Goal: Task Accomplishment & Management: Use online tool/utility

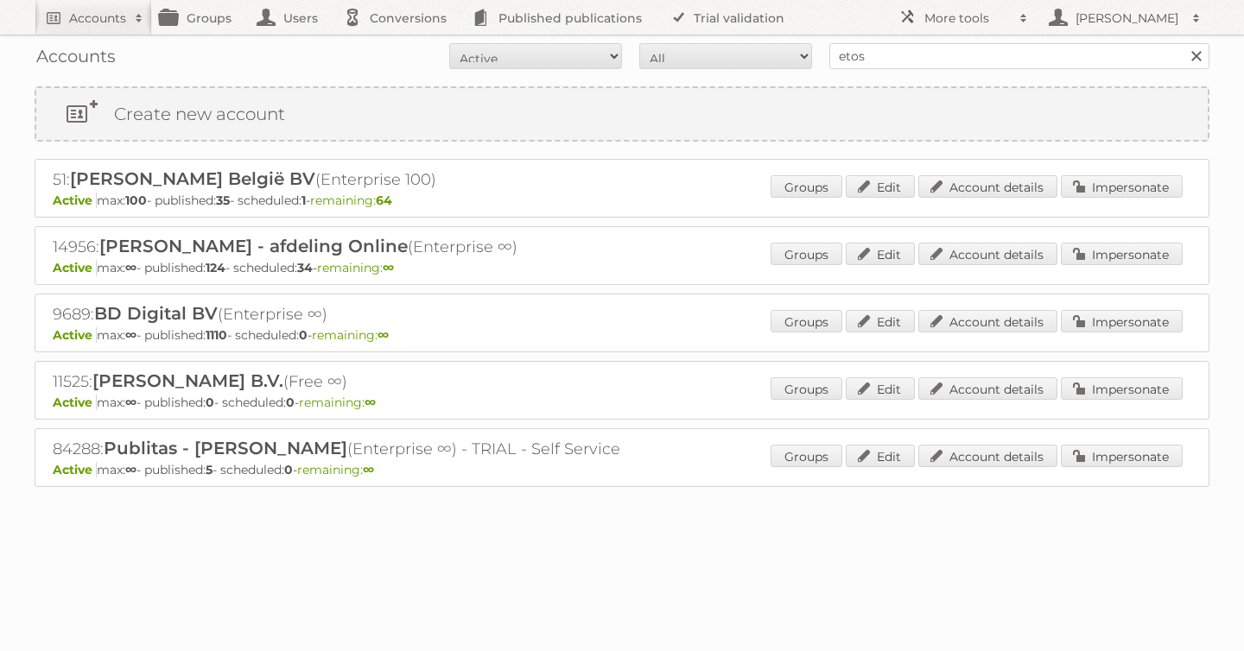
type input "etos"
click at [1182, 43] on input "Search" at bounding box center [1195, 56] width 26 height 26
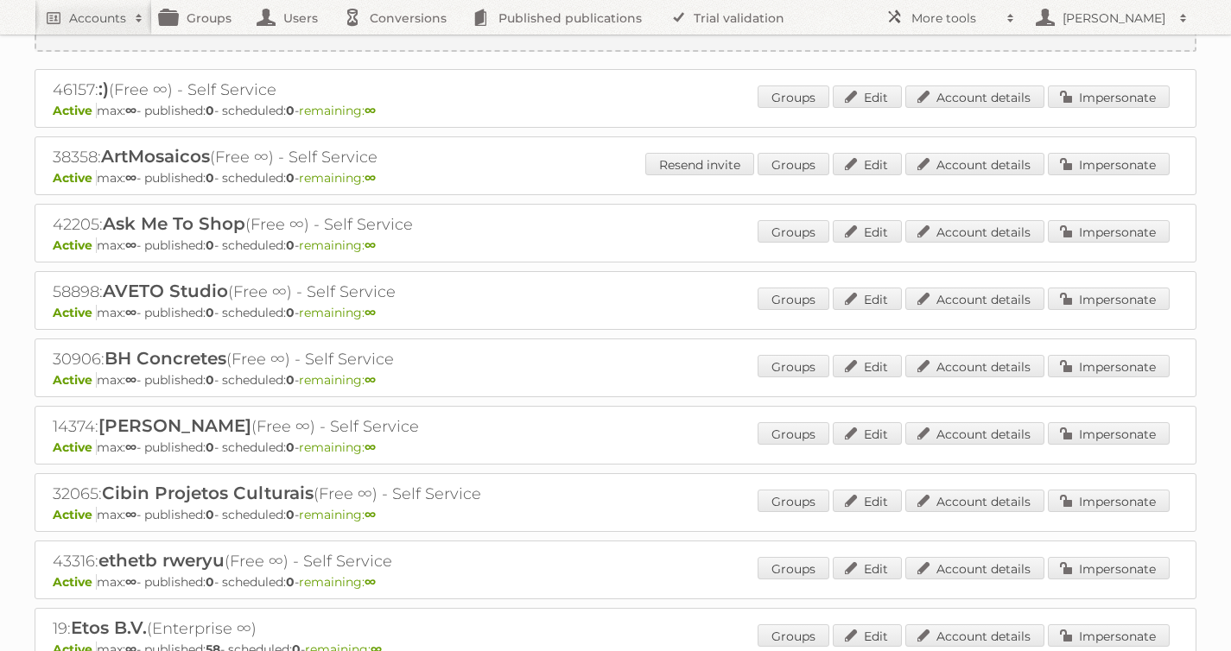
scroll to position [178, 0]
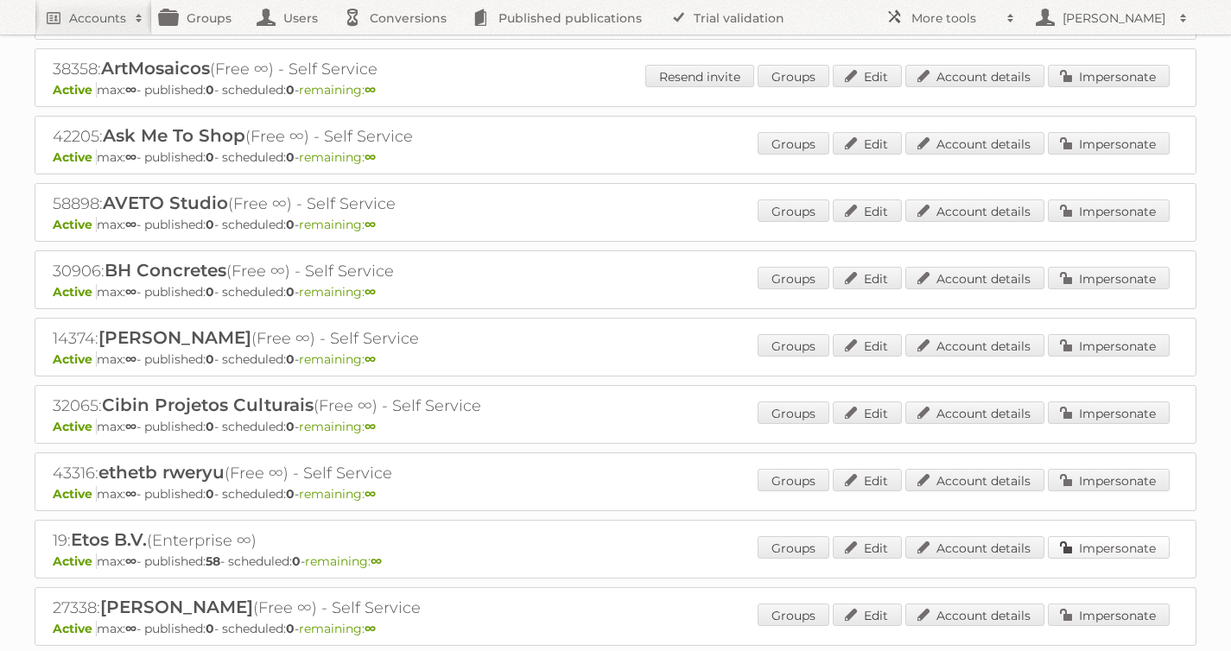
click at [1095, 548] on link "Impersonate" at bounding box center [1109, 547] width 122 height 22
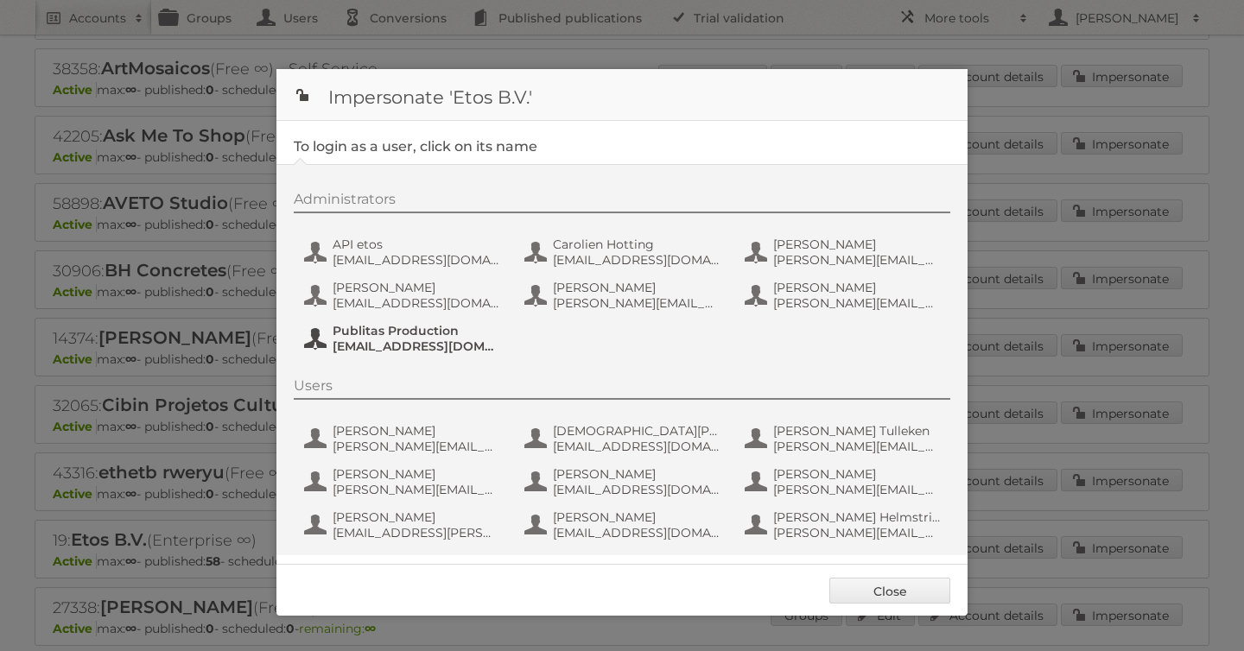
click at [378, 337] on span "Publitas Production" at bounding box center [416, 331] width 168 height 16
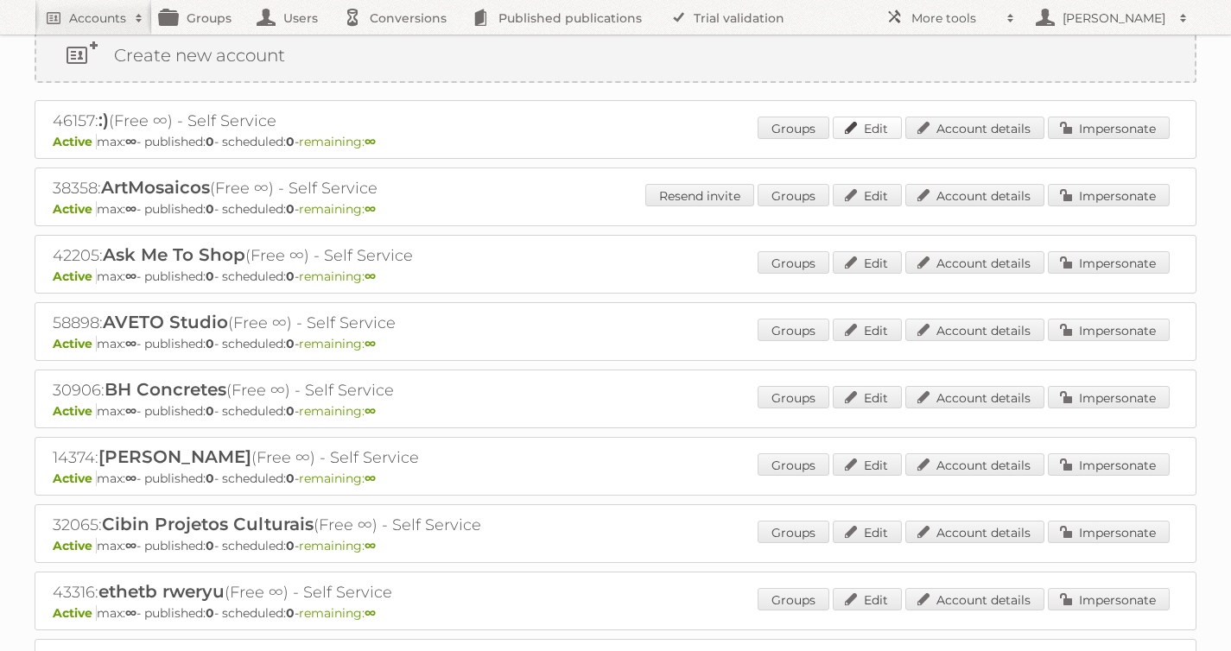
scroll to position [0, 0]
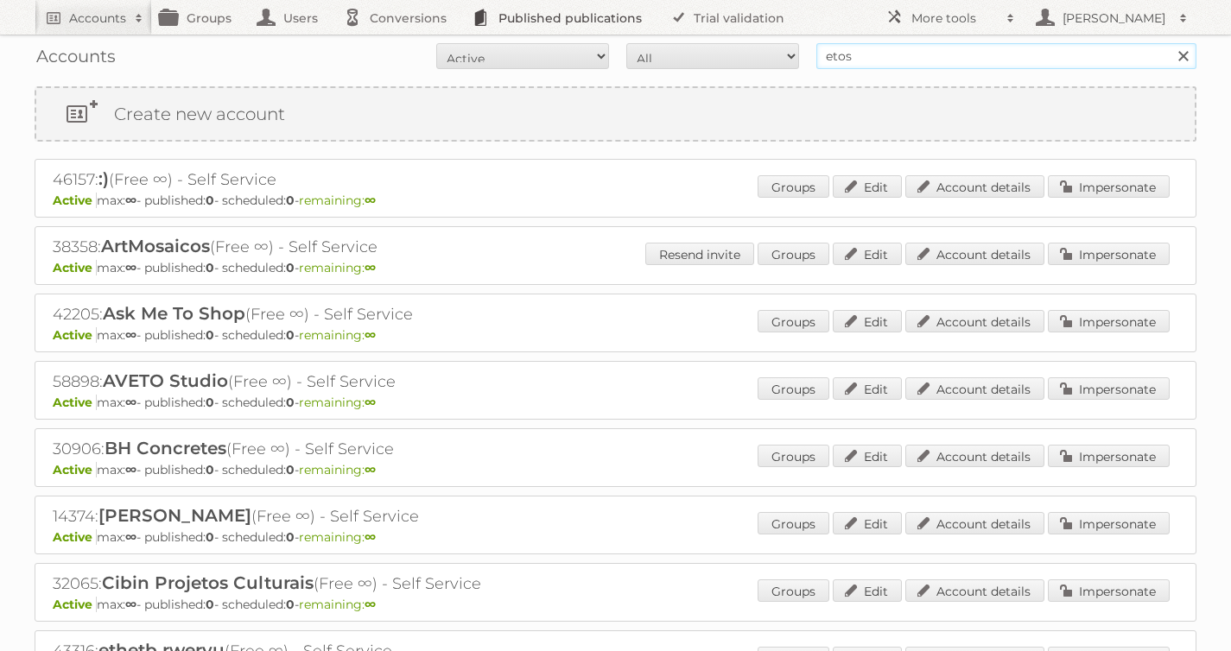
drag, startPoint x: 879, startPoint y: 59, endPoint x: 644, endPoint y: 27, distance: 237.1
click at [662, 28] on body "Accounts Search Advanced Search Create new account Groups Users Conversions Pub…" at bounding box center [615, 325] width 1231 height 651
type input "winston brands"
click at [1169, 43] on input "Search" at bounding box center [1182, 56] width 26 height 26
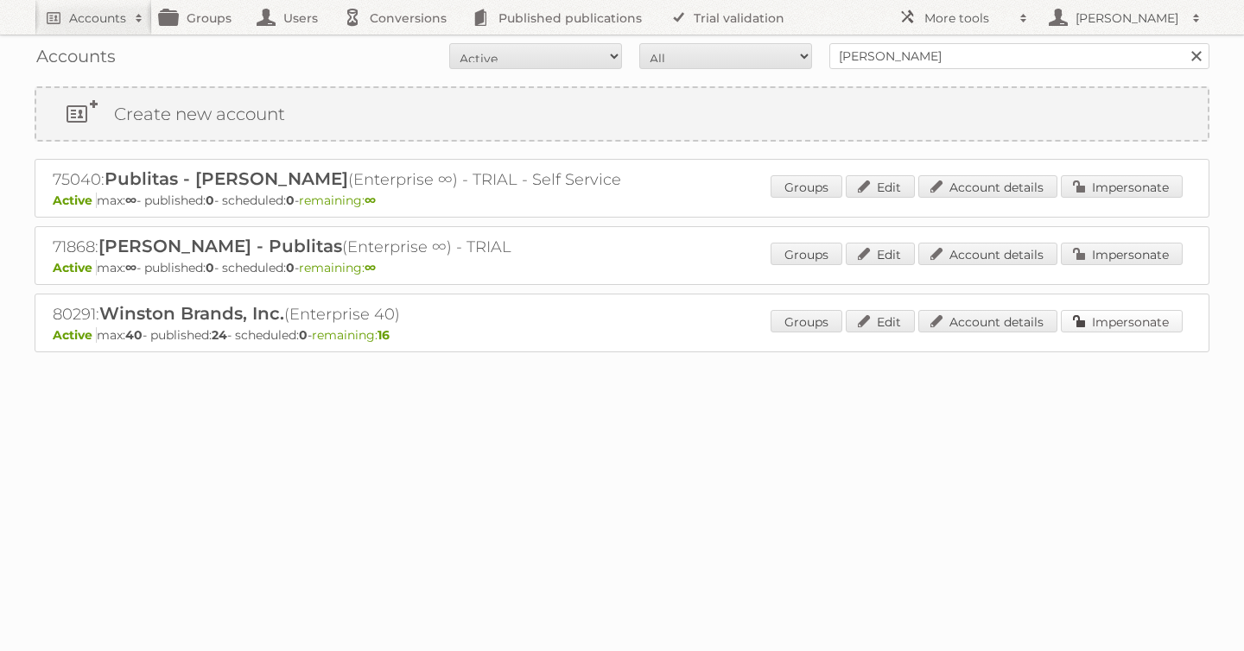
click at [1138, 320] on link "Impersonate" at bounding box center [1122, 321] width 122 height 22
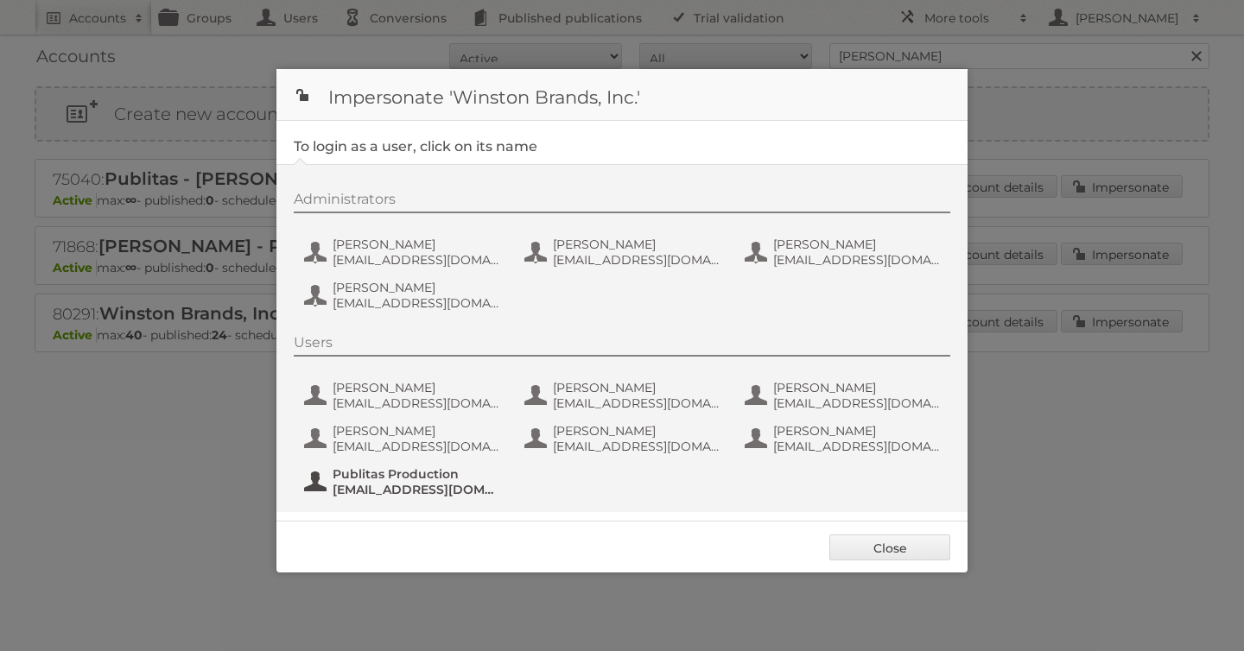
click at [404, 475] on span "Publitas Production" at bounding box center [416, 474] width 168 height 16
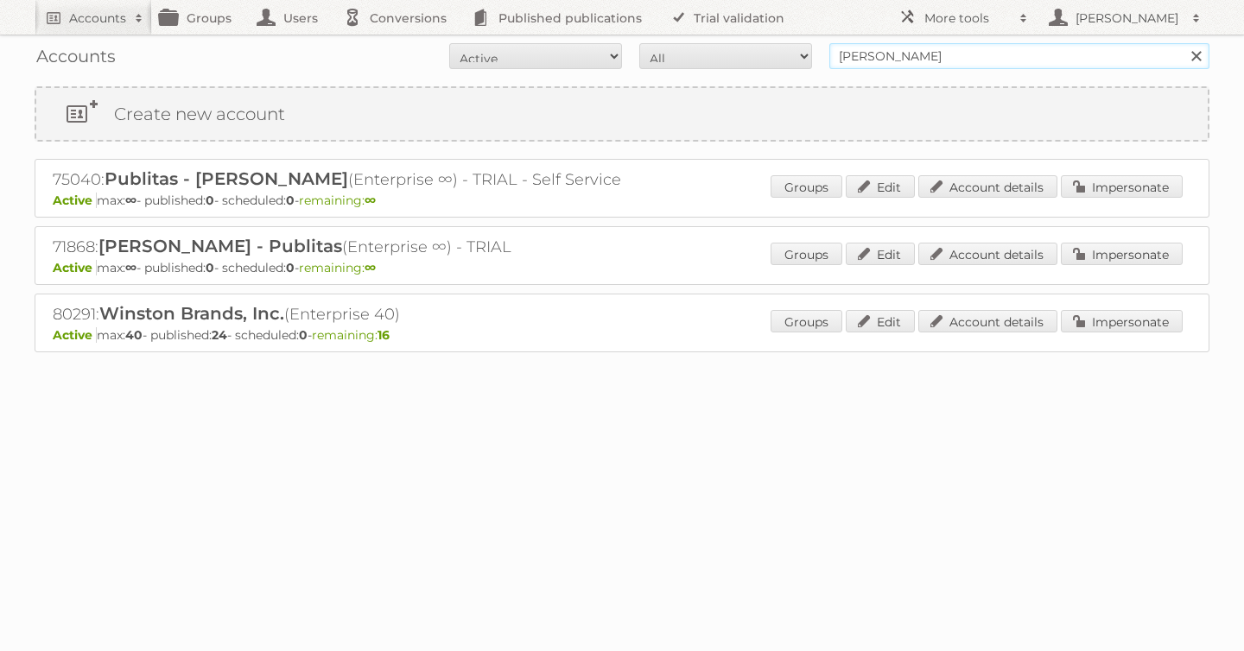
drag, startPoint x: 968, startPoint y: 57, endPoint x: 578, endPoint y: 38, distance: 390.8
click at [608, 39] on div "Accounts All Active Expired Pending All Paid Trials Self service winston brands…" at bounding box center [622, 56] width 1175 height 43
type input "as watson"
click at [1182, 43] on input "Search" at bounding box center [1195, 56] width 26 height 26
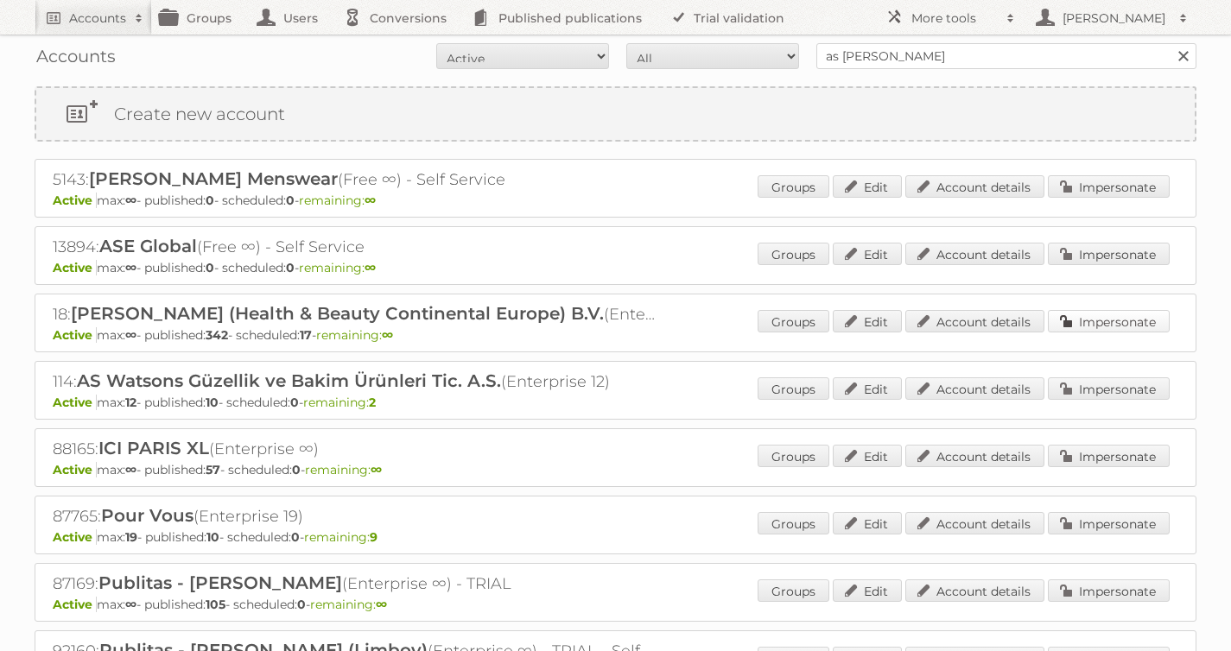
click at [1110, 320] on link "Impersonate" at bounding box center [1109, 321] width 122 height 22
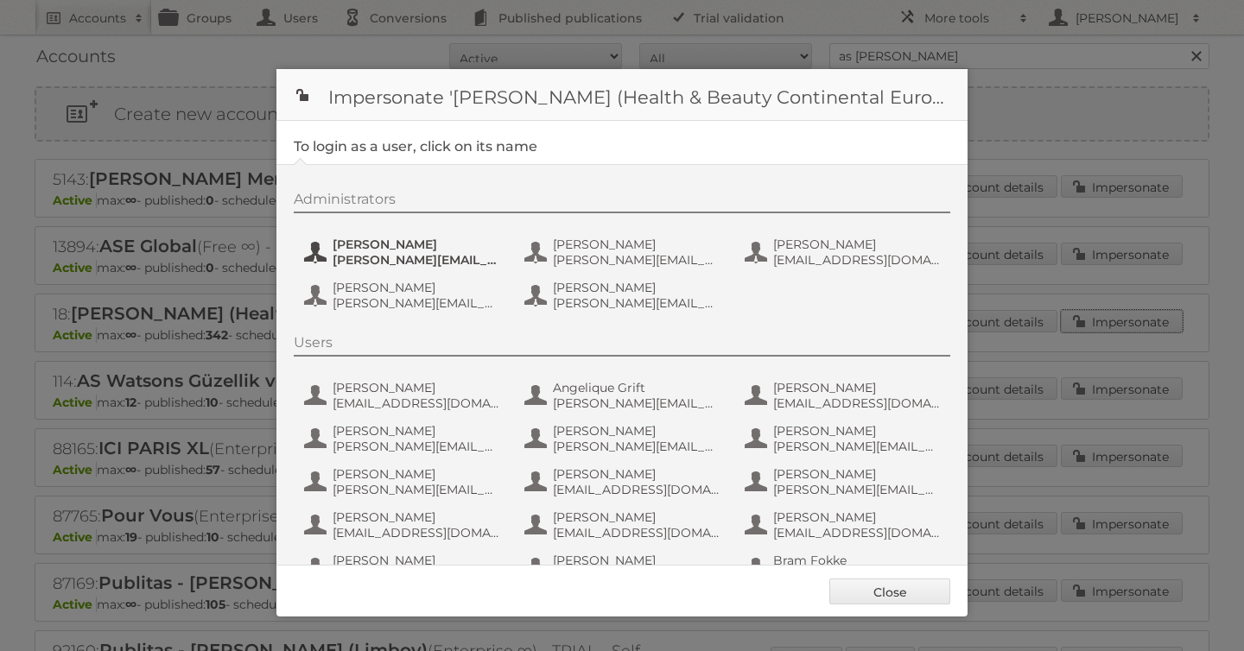
scroll to position [1123, 0]
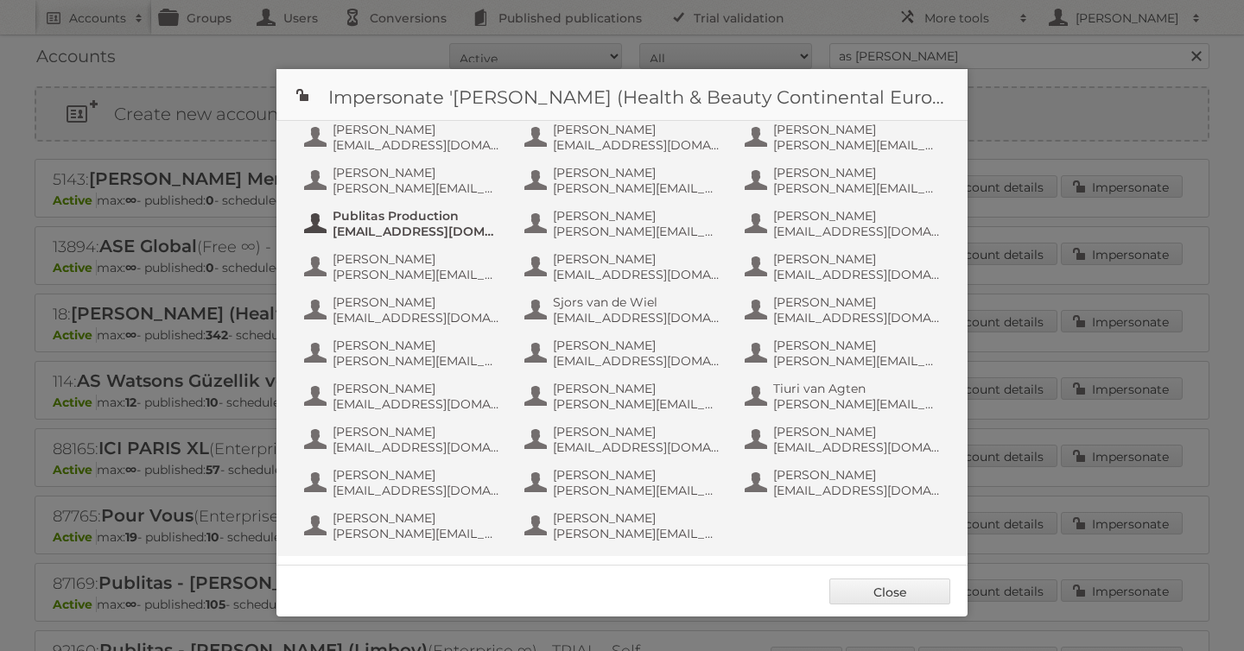
click at [400, 231] on span "[EMAIL_ADDRESS][DOMAIN_NAME]" at bounding box center [416, 232] width 168 height 16
